Goal: Download file/media

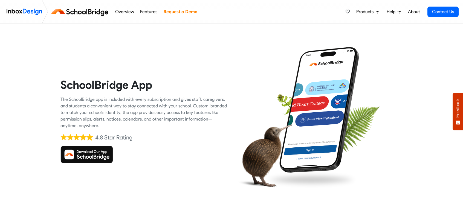
click at [89, 161] on img at bounding box center [86, 154] width 53 height 18
click at [92, 152] on img at bounding box center [86, 154] width 53 height 18
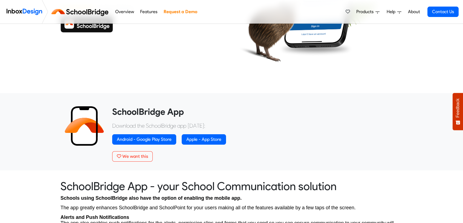
scroll to position [127, 0]
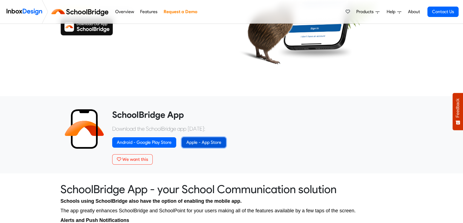
click at [215, 142] on link "Apple - App Store" at bounding box center [204, 142] width 44 height 10
